Goal: Task Accomplishment & Management: Manage account settings

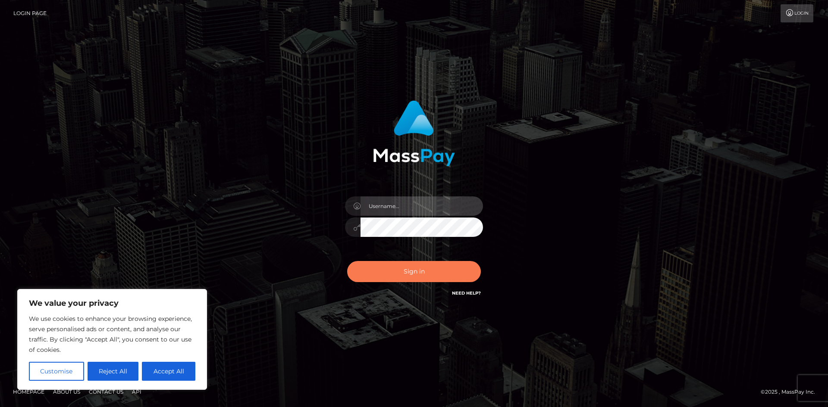
type input "[PERSON_NAME].ace"
click at [407, 273] on button "Sign in" at bounding box center [414, 271] width 134 height 21
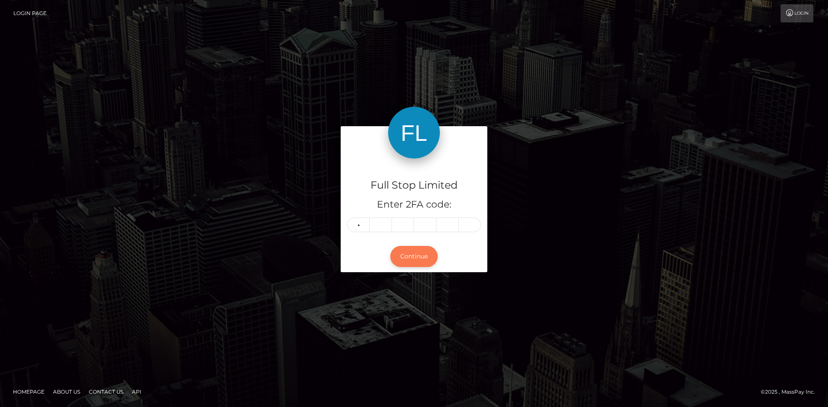
type input "1"
type input "8"
type input "6"
type input "4"
type input "8"
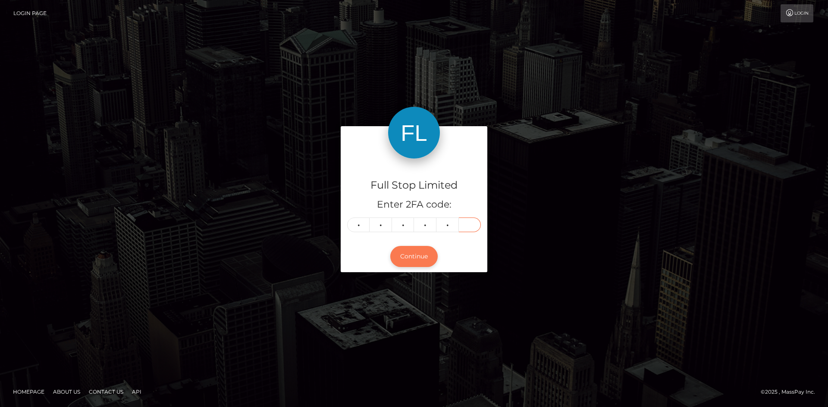
type input "7"
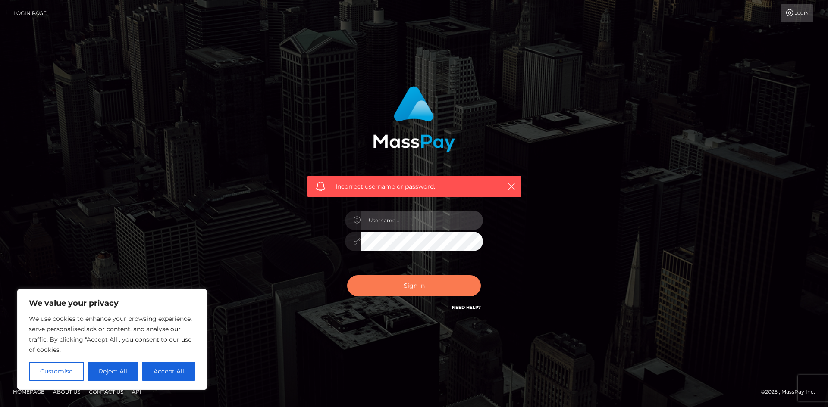
type input "[PERSON_NAME].ace"
click at [405, 287] on button "Sign in" at bounding box center [414, 285] width 134 height 21
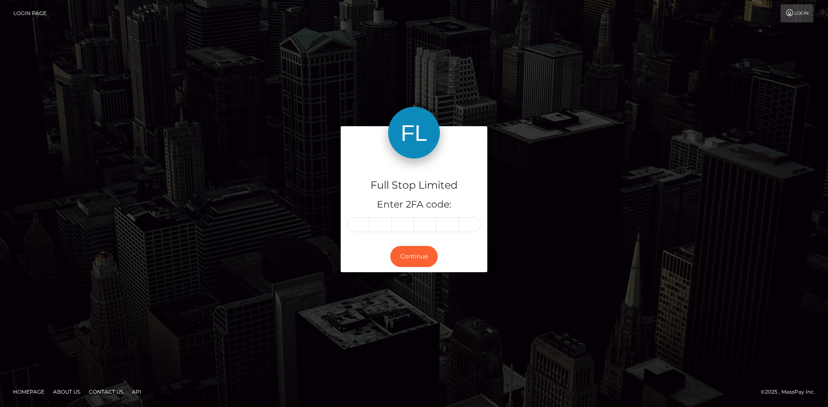
click at [363, 224] on input "text" at bounding box center [358, 225] width 22 height 15
type input "3"
type input "7"
type input "5"
type input "6"
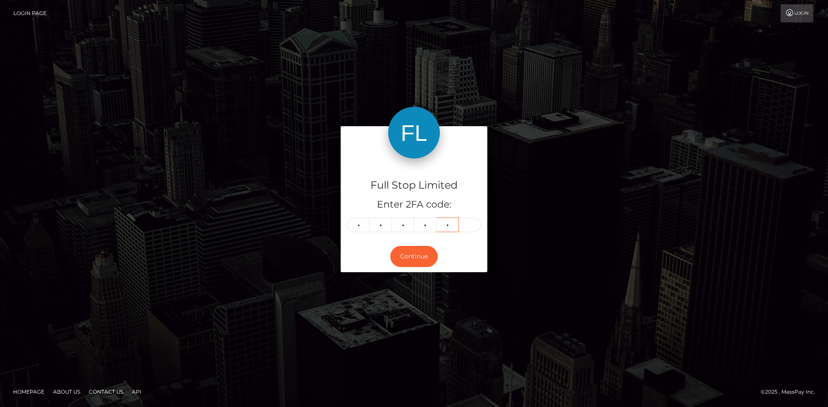
type input "7"
type input "5"
